Goal: Information Seeking & Learning: Learn about a topic

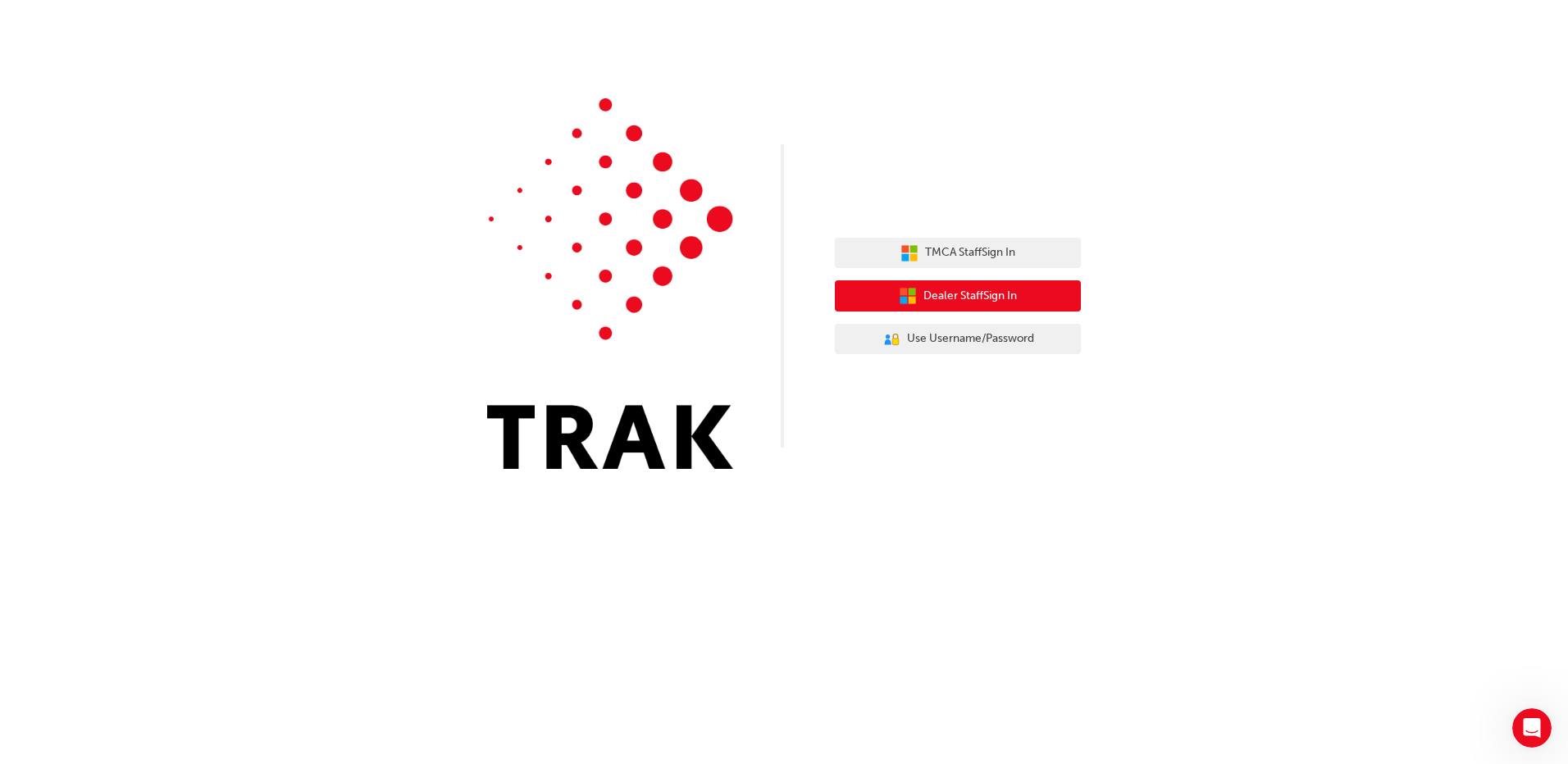
click at [1037, 296] on button "Dealer Staff Sign In" at bounding box center [958, 295] width 246 height 31
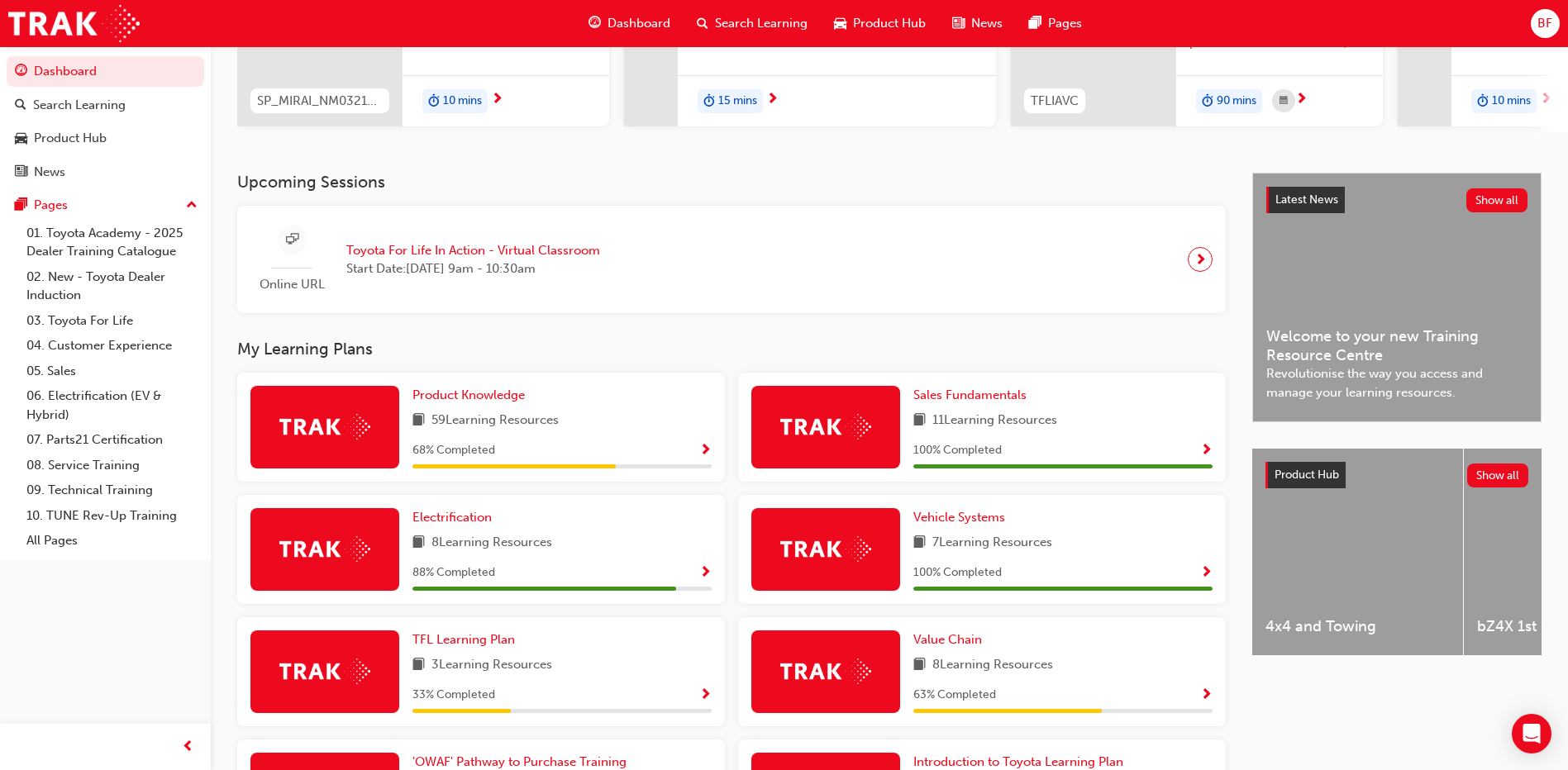
scroll to position [413, 0]
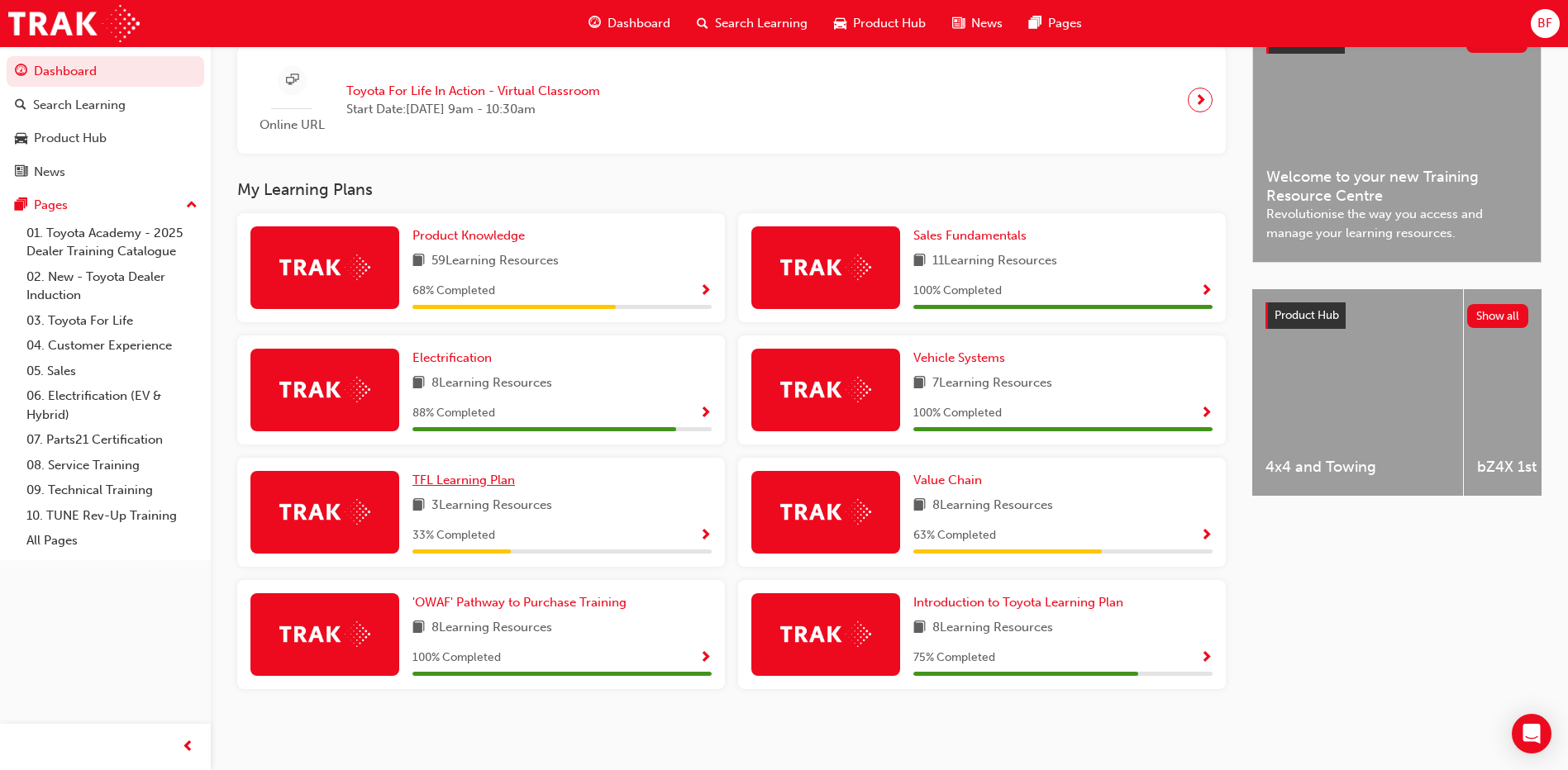
click at [490, 480] on span "TFL Learning Plan" at bounding box center [464, 479] width 103 height 15
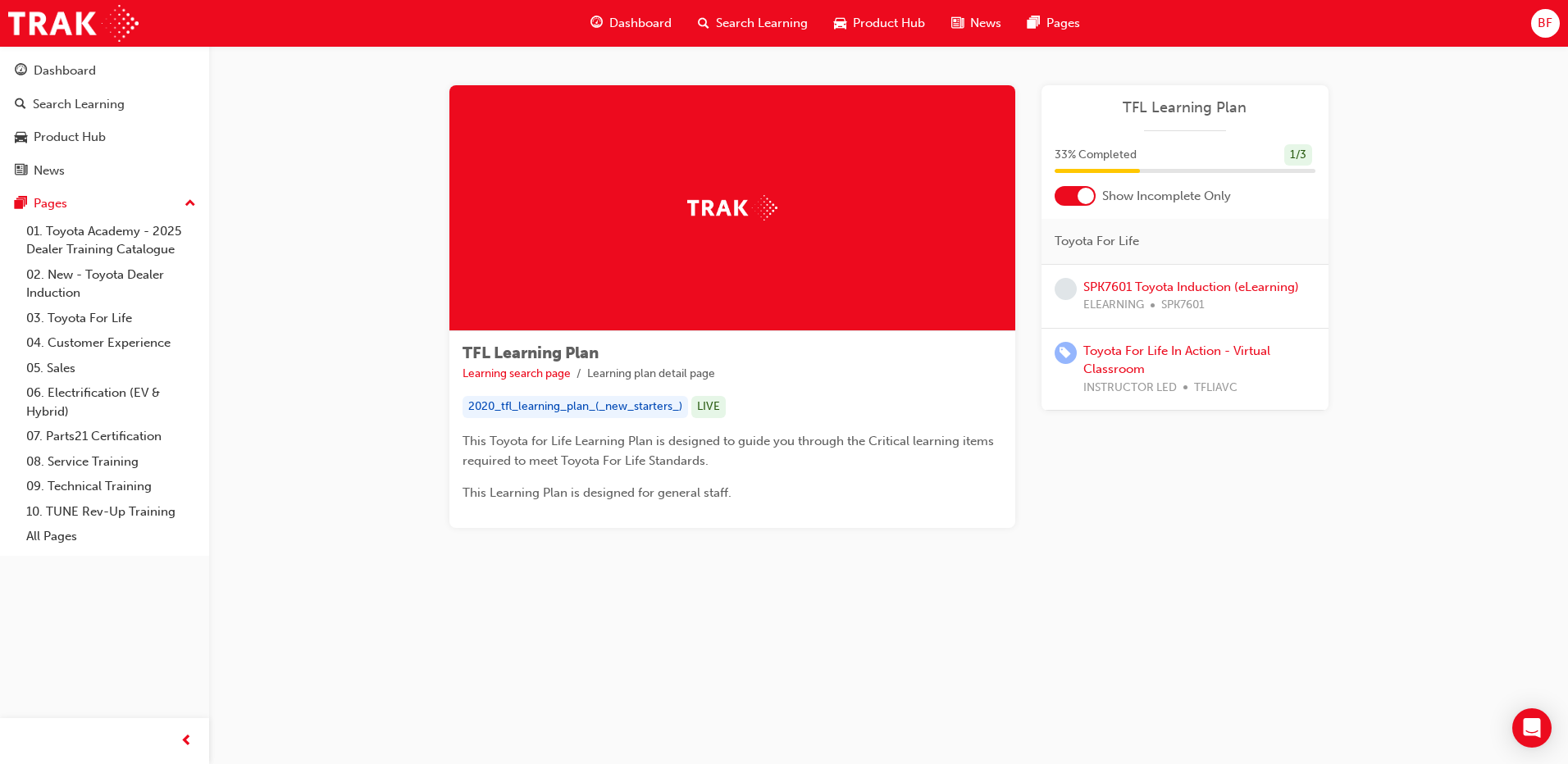
click at [1088, 195] on div at bounding box center [1085, 195] width 16 height 16
click at [1121, 413] on link "Toyota For Life In Action - Virtual Classroom" at bounding box center [1177, 424] width 187 height 34
click at [1079, 195] on div at bounding box center [1075, 195] width 41 height 20
click at [595, 18] on span "guage-icon" at bounding box center [596, 23] width 12 height 20
